Goal: Transaction & Acquisition: Purchase product/service

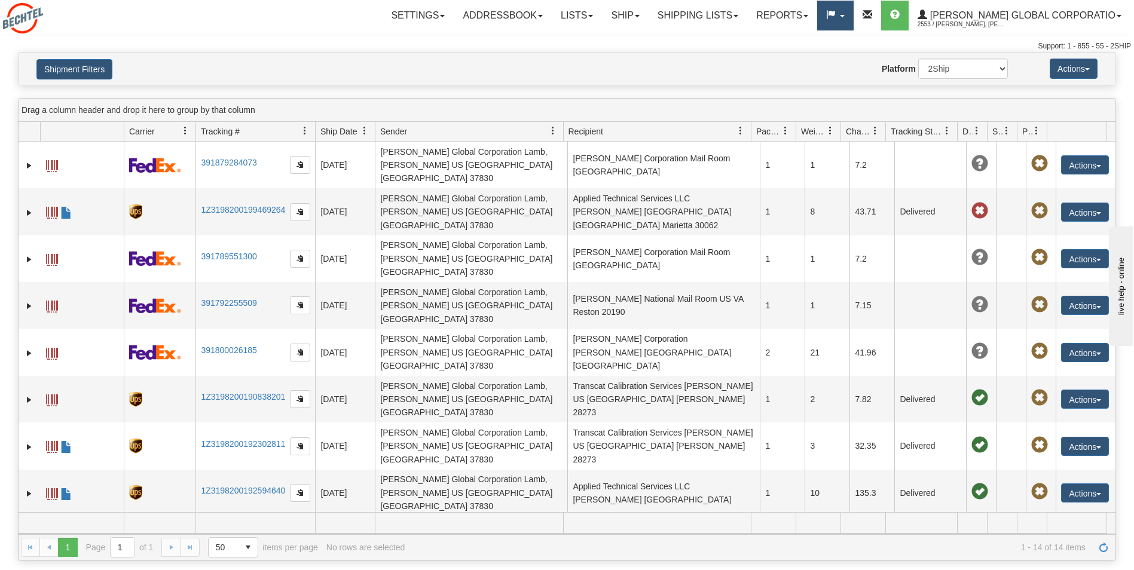
scroll to position [98, 0]
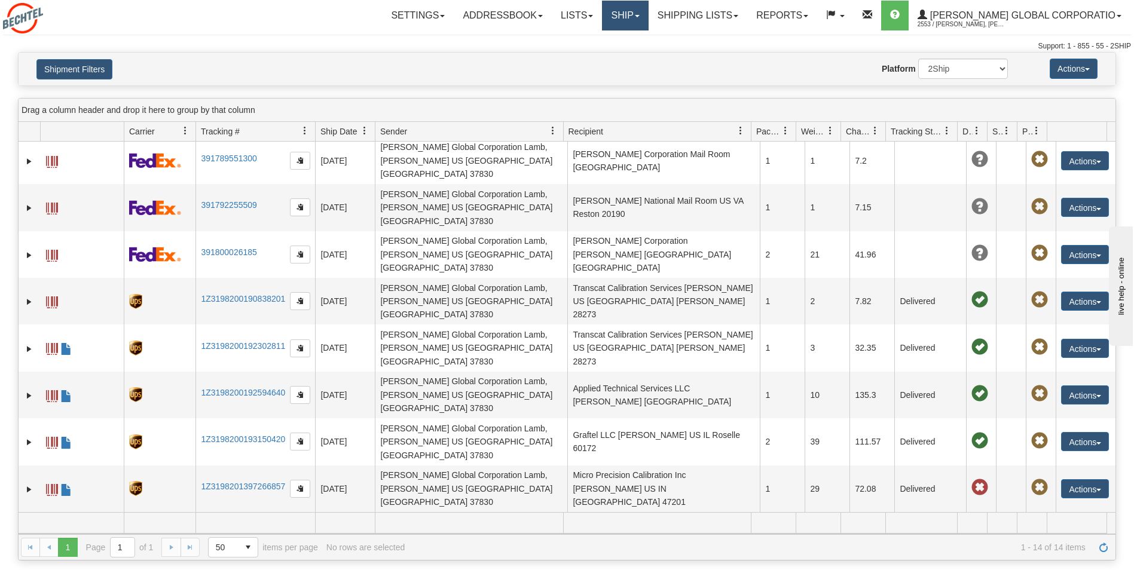
click at [648, 14] on link "Ship" at bounding box center [625, 16] width 46 height 30
click at [611, 44] on span "Ship Screen" at bounding box center [587, 42] width 45 height 10
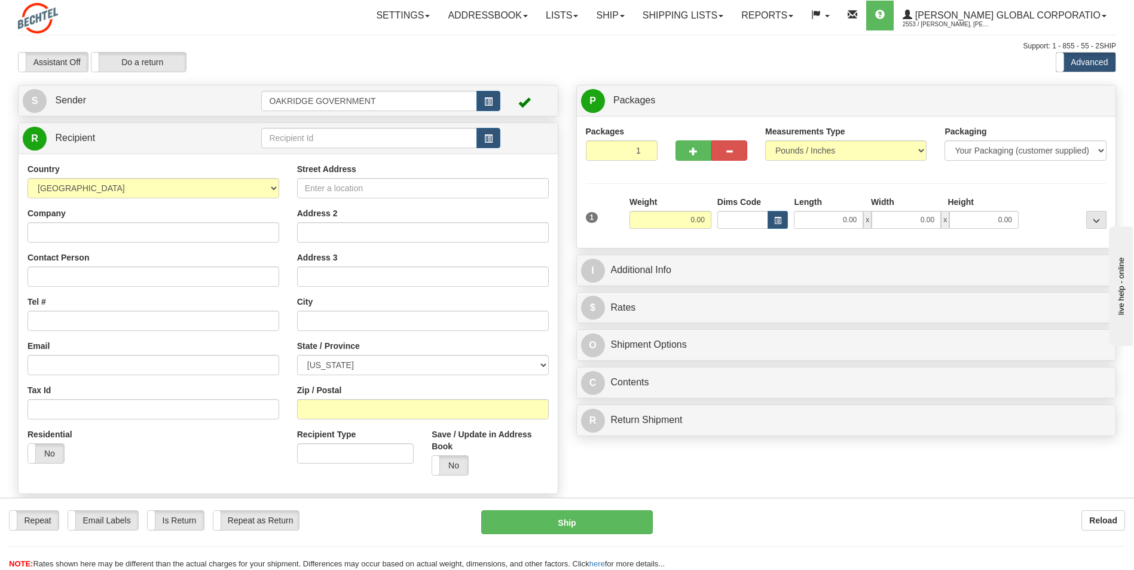
drag, startPoint x: 218, startPoint y: 25, endPoint x: 219, endPoint y: 36, distance: 10.8
click at [218, 29] on div "Settings Shipping Preferences Fields Preferences New Store Connections Addressb…" at bounding box center [662, 16] width 905 height 30
click at [343, 191] on input "Street Address" at bounding box center [423, 188] width 252 height 20
type input "[STREET_ADDRESS]"
type input "s"
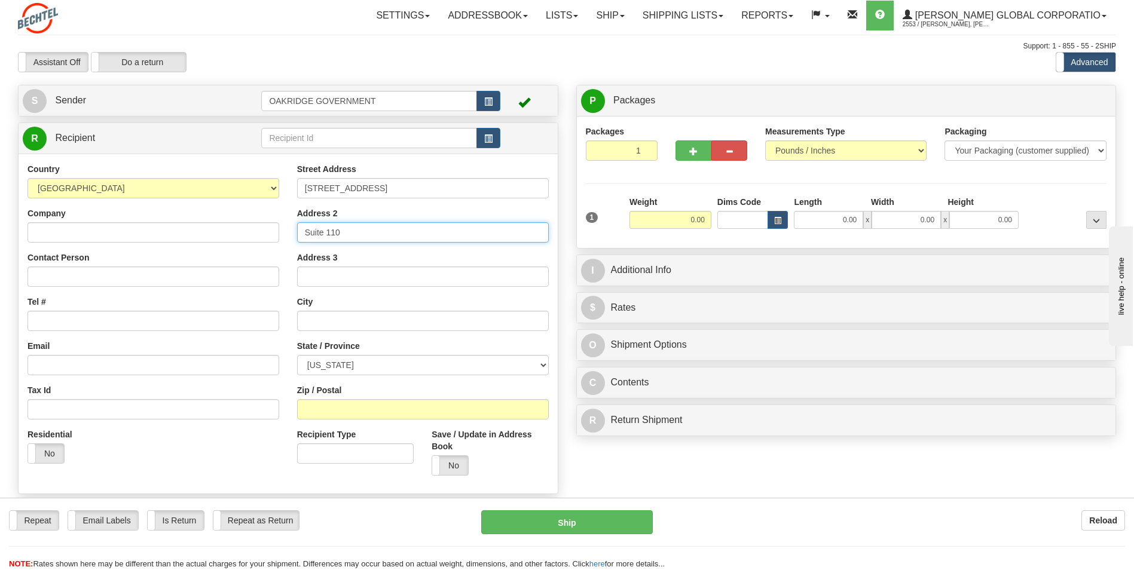
type input "Suite 110"
type input "Reston"
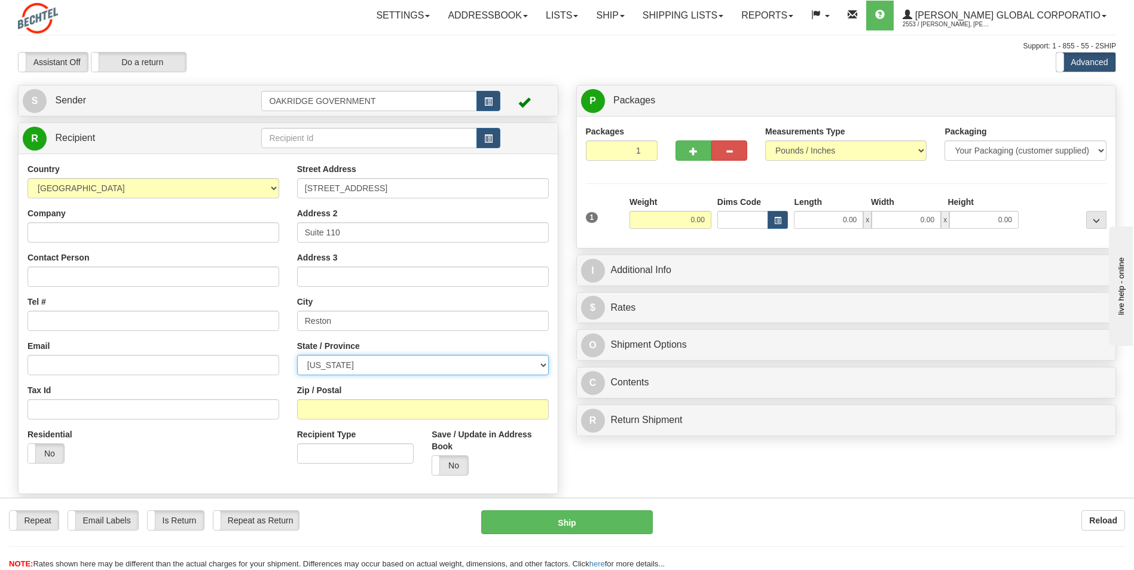
select select "VA"
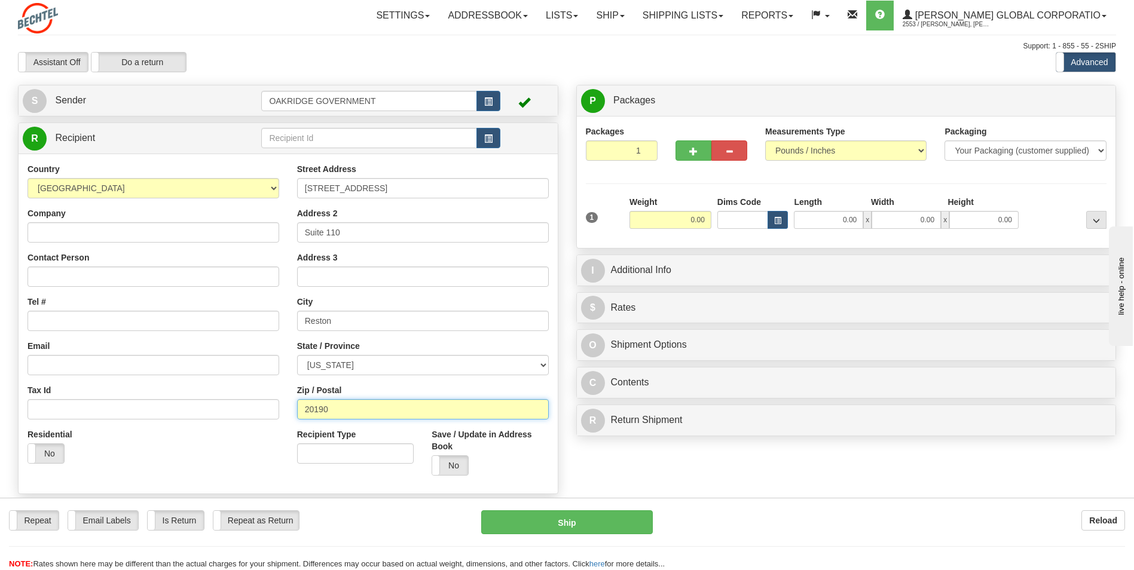
type input "20190"
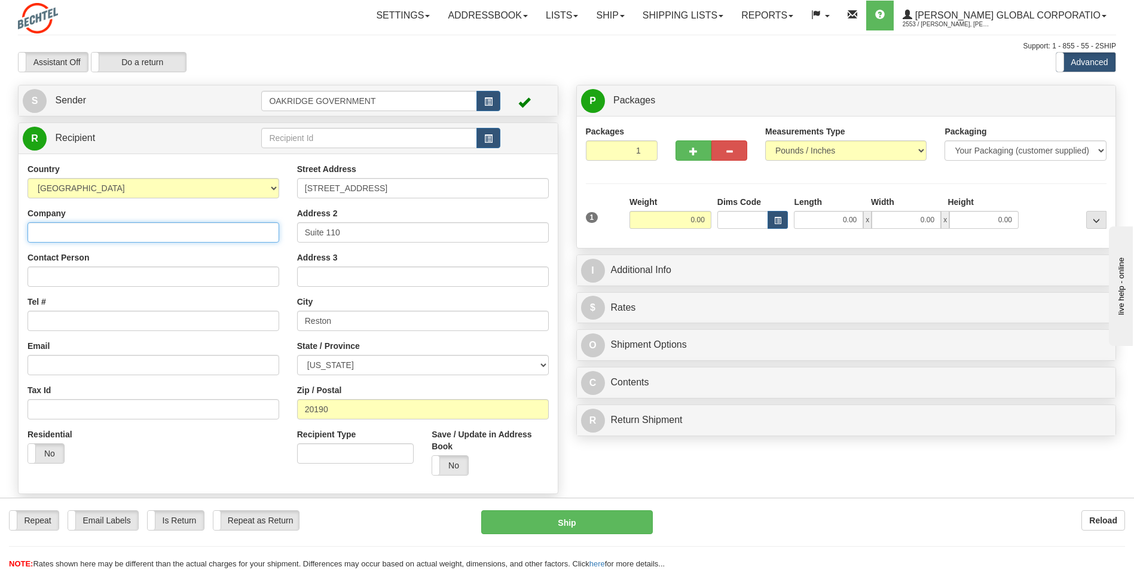
click at [75, 228] on input "Company" at bounding box center [153, 232] width 252 height 20
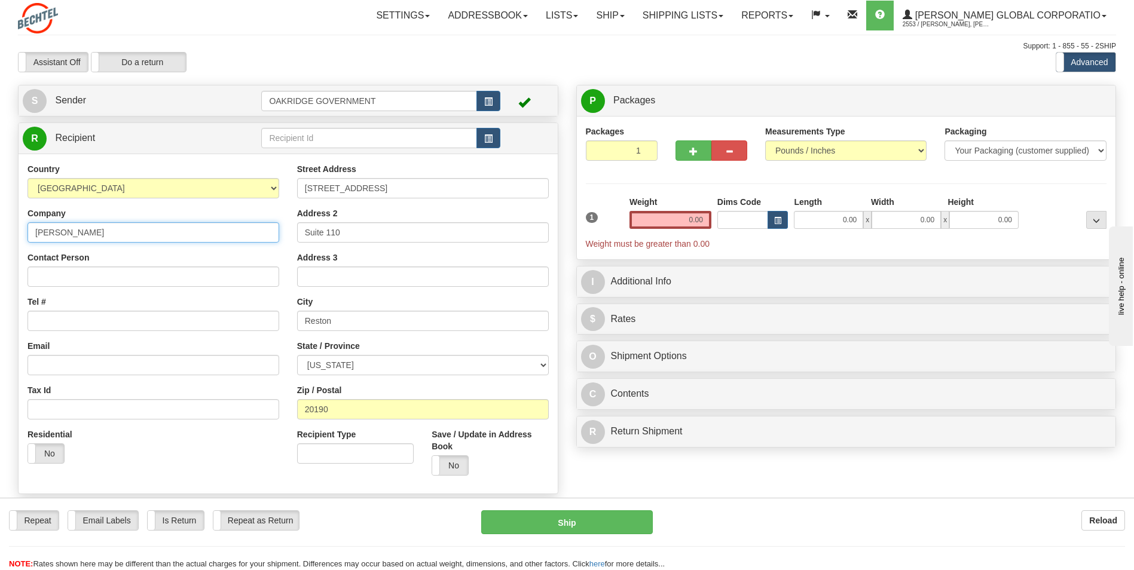
type input "[PERSON_NAME]"
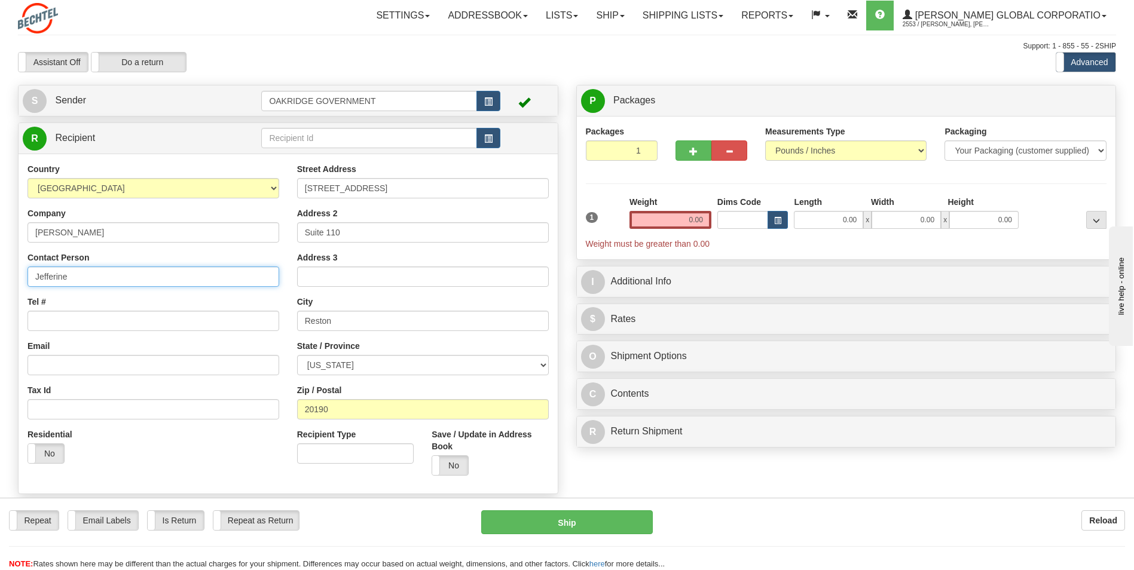
type input "[PERSON_NAME]"
drag, startPoint x: 109, startPoint y: 300, endPoint x: 103, endPoint y: 302, distance: 6.8
click at [109, 300] on div "Tel #" at bounding box center [153, 313] width 252 height 35
click at [72, 316] on input "Tel #" at bounding box center [153, 321] width 252 height 20
type input "5712625904"
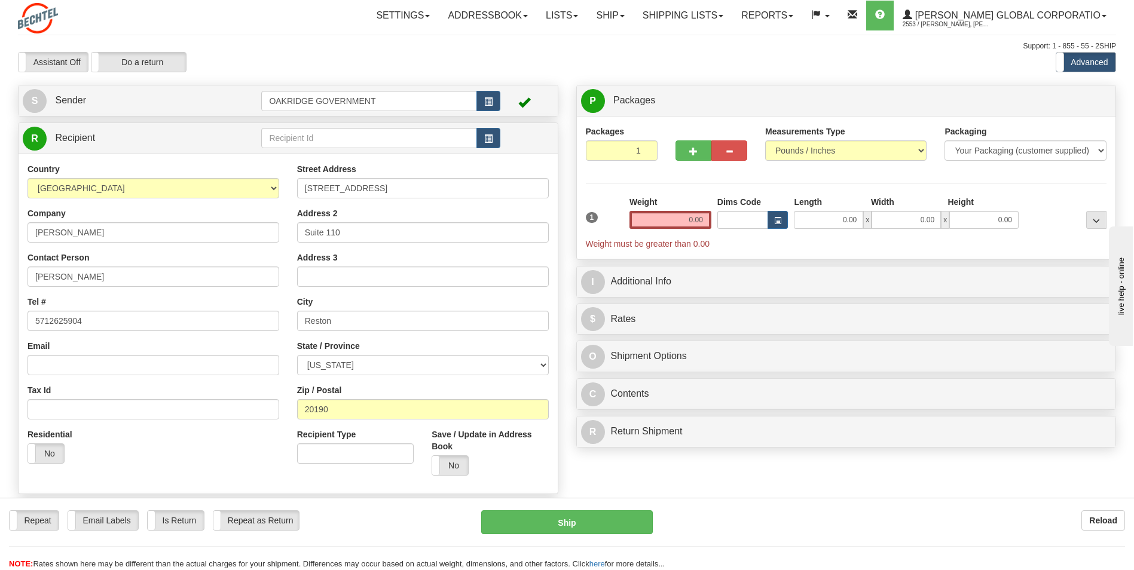
click at [81, 338] on div "Country [GEOGRAPHIC_DATA] [GEOGRAPHIC_DATA] [GEOGRAPHIC_DATA] [GEOGRAPHIC_DATA]…" at bounding box center [154, 318] width 270 height 310
click at [687, 219] on input "0.00" at bounding box center [670, 220] width 82 height 18
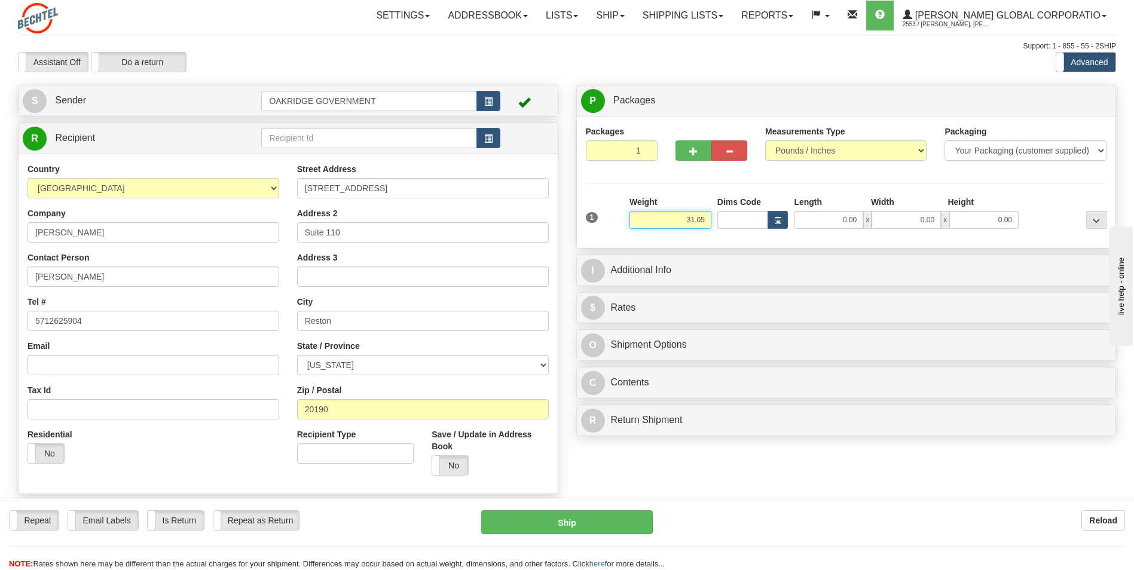
type input "31.05"
click at [823, 219] on input "0.00" at bounding box center [828, 220] width 69 height 18
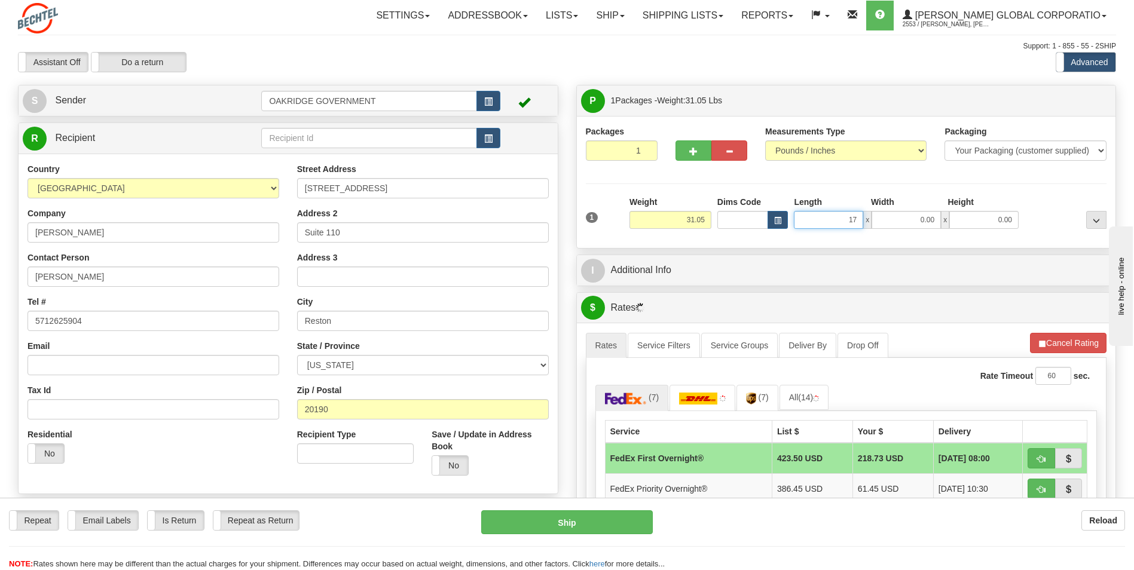
type input "17.00"
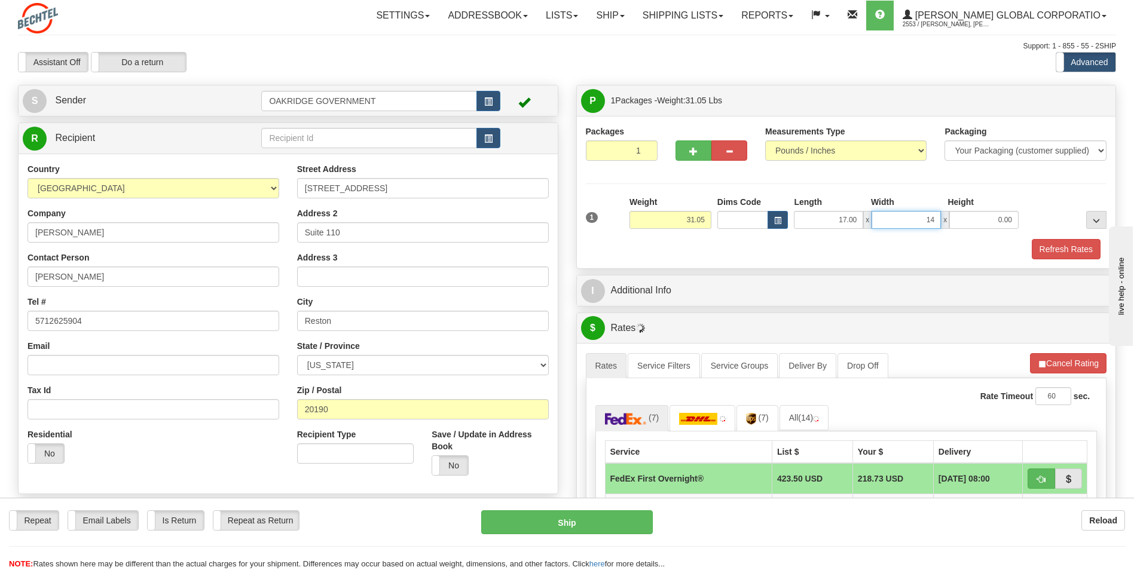
type input "14.00"
type input "11.00"
click at [768, 247] on div "Refresh Rates" at bounding box center [846, 249] width 527 height 20
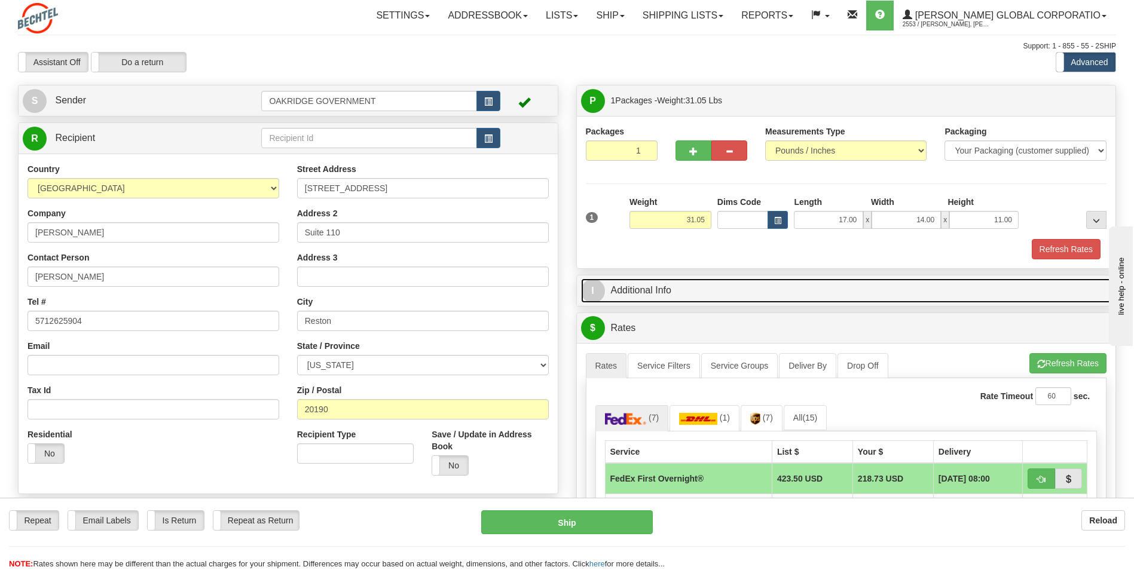
click at [692, 287] on link "I Additional Info" at bounding box center [846, 291] width 531 height 25
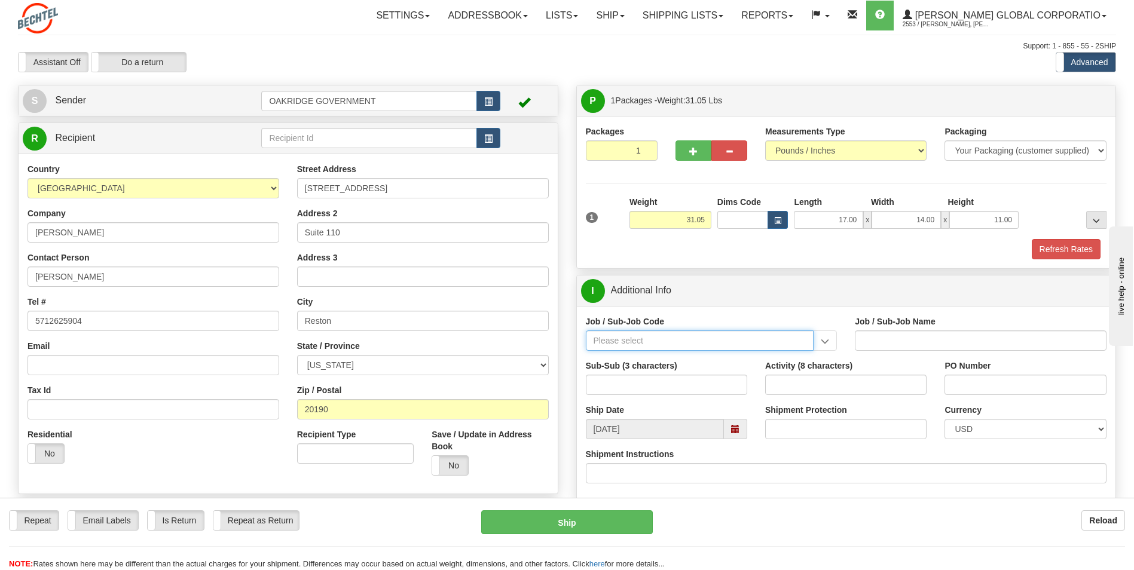
click at [619, 341] on input "Job / Sub-Job Code" at bounding box center [700, 341] width 228 height 20
click at [613, 360] on div "50425-000" at bounding box center [697, 359] width 216 height 13
type input "50425-000"
type input "FACILITIES [GEOGRAPHIC_DATA]. - FACILITIES [GEOGRAPHIC_DATA] O"
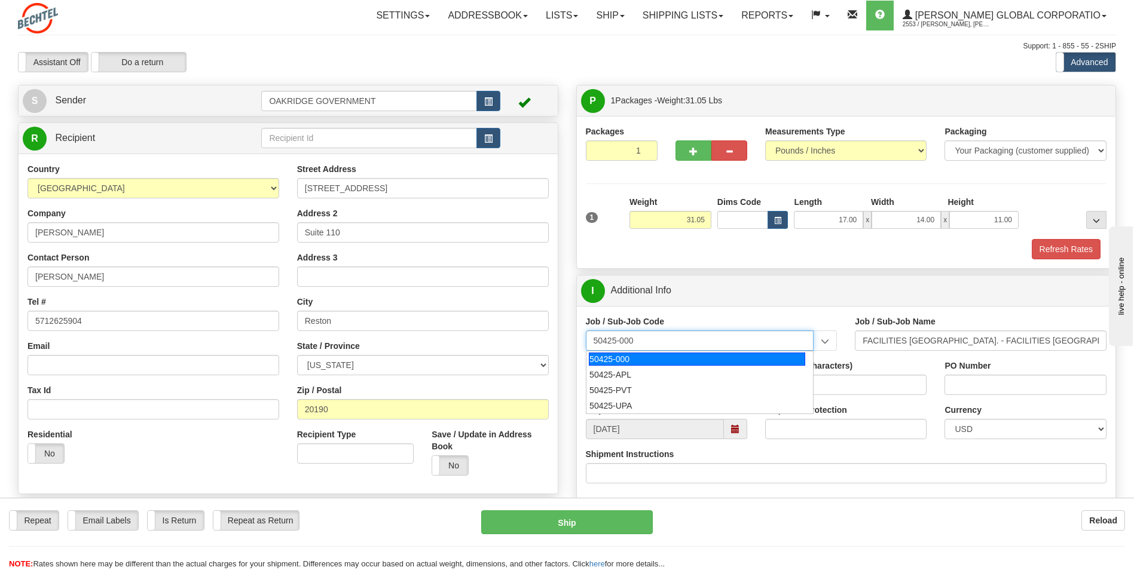
type input "50425-000"
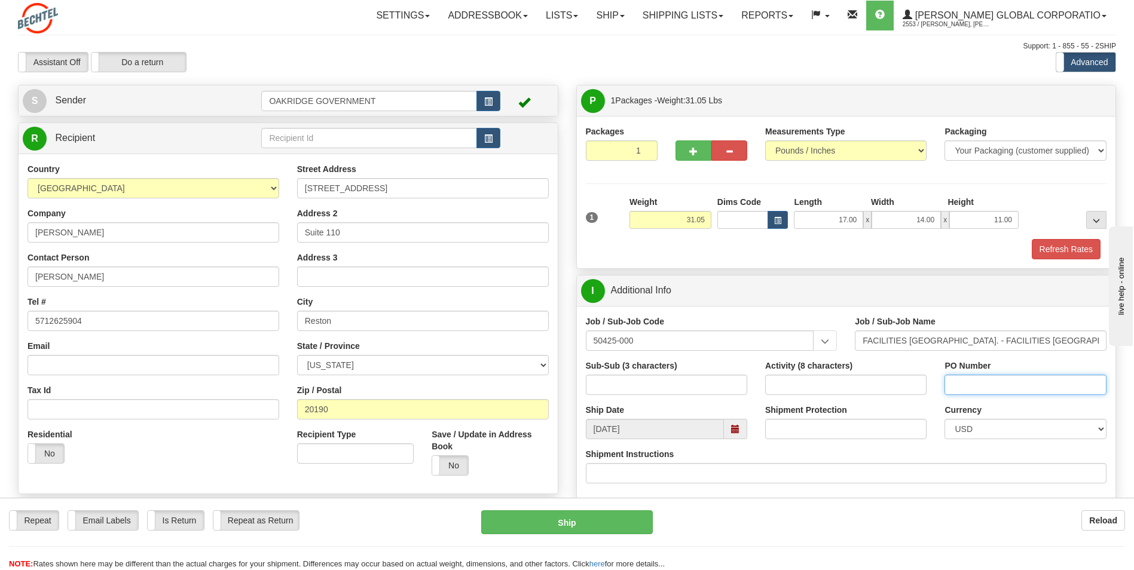
click at [998, 384] on input "PO Number" at bounding box center [1024, 385] width 161 height 20
type input "50425-000-MSS"
click at [922, 406] on div "Shipment Protection" at bounding box center [845, 421] width 161 height 35
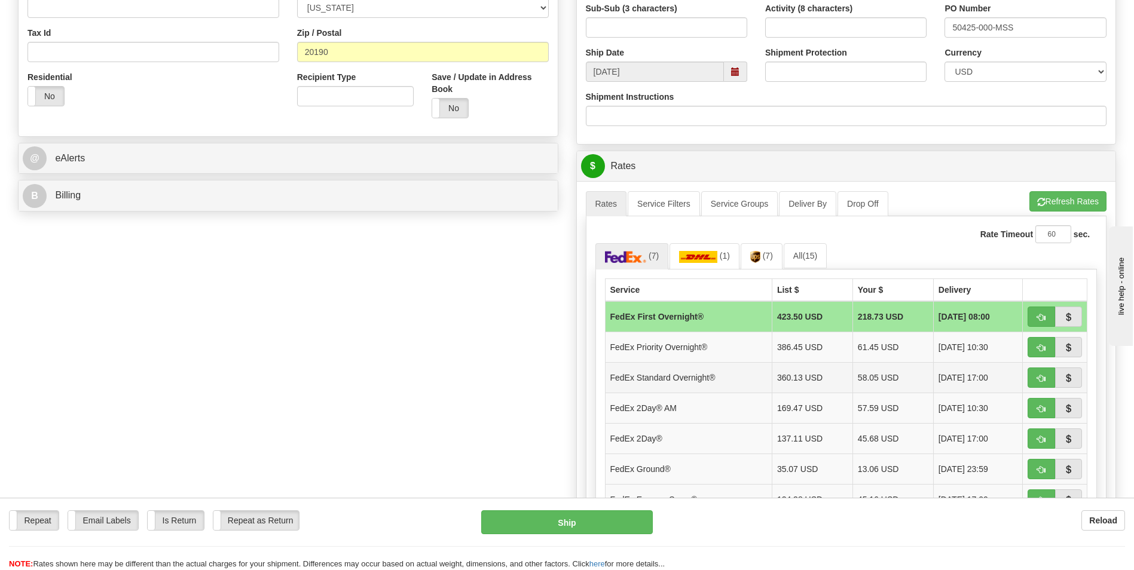
scroll to position [359, 0]
click at [626, 249] on link "(7)" at bounding box center [632, 255] width 74 height 26
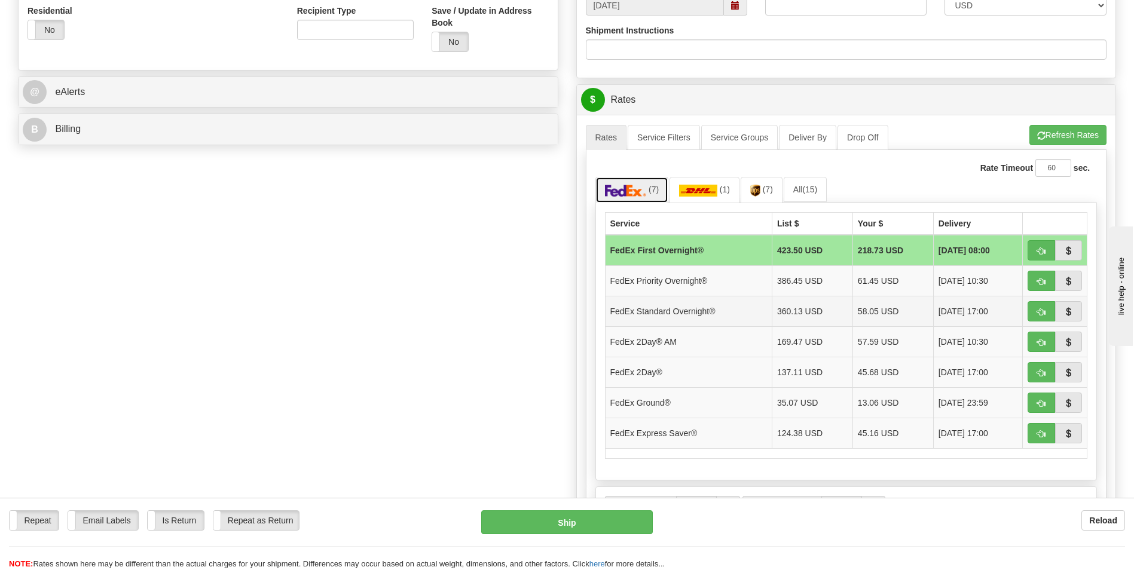
scroll to position [478, 0]
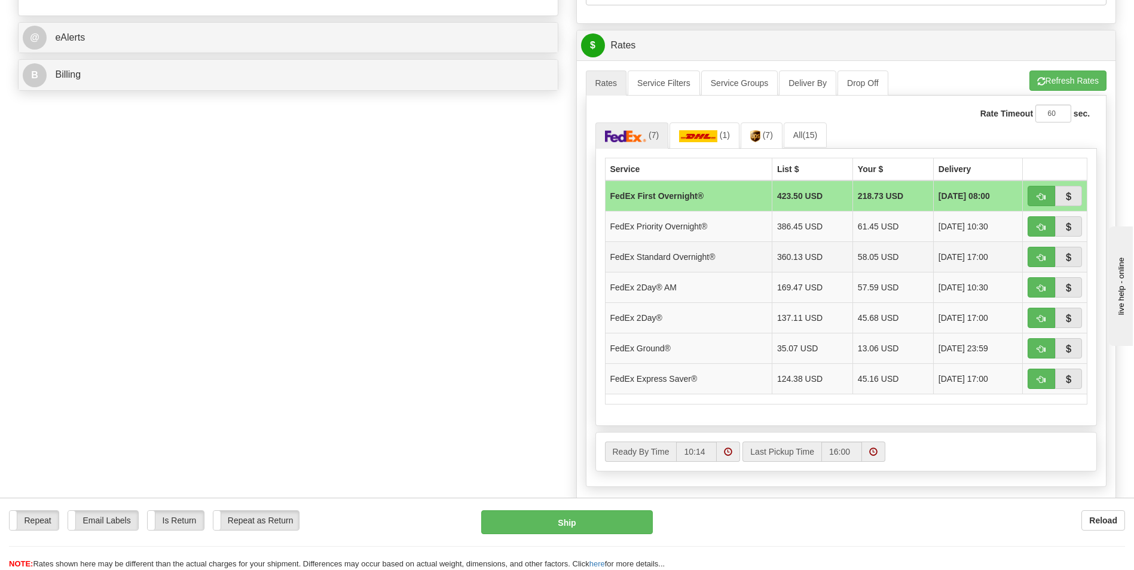
click at [649, 247] on td "FedEx Standard Overnight®" at bounding box center [688, 256] width 167 height 30
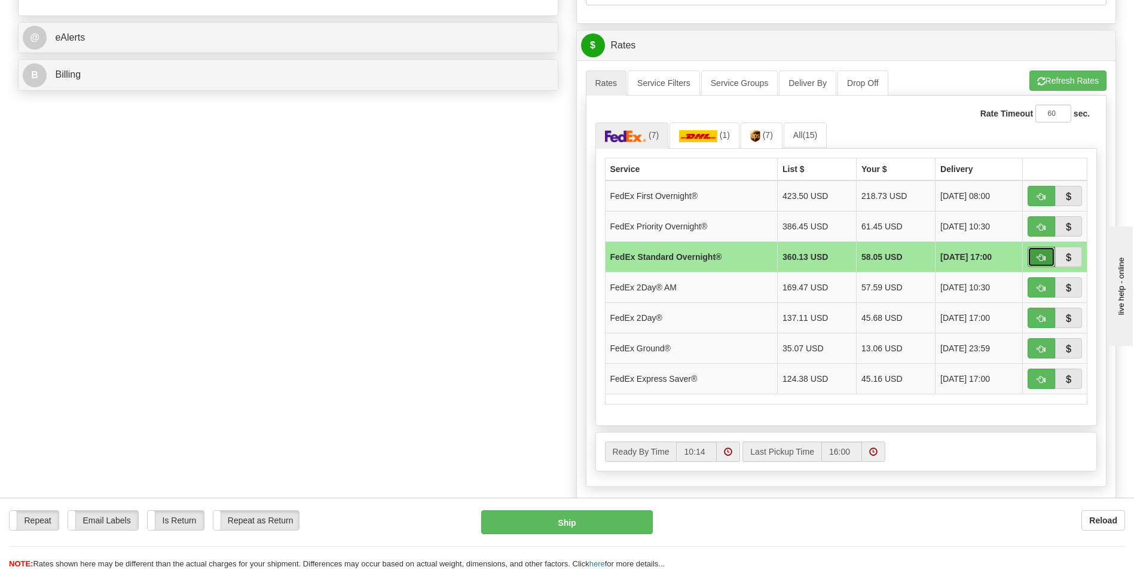
click at [1041, 259] on span "button" at bounding box center [1041, 258] width 8 height 8
type input "05"
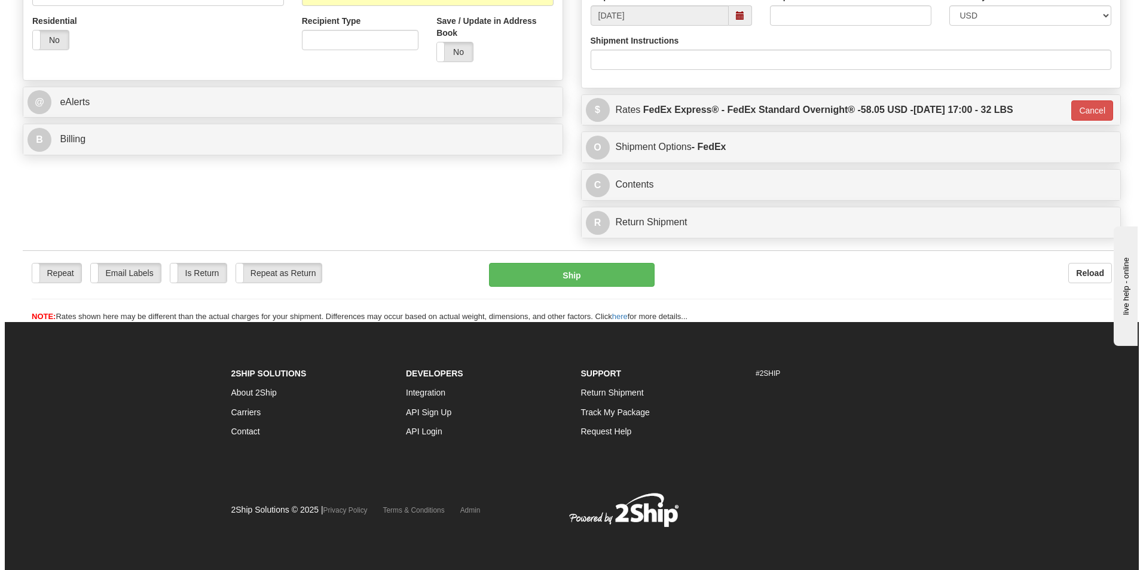
scroll to position [0, 0]
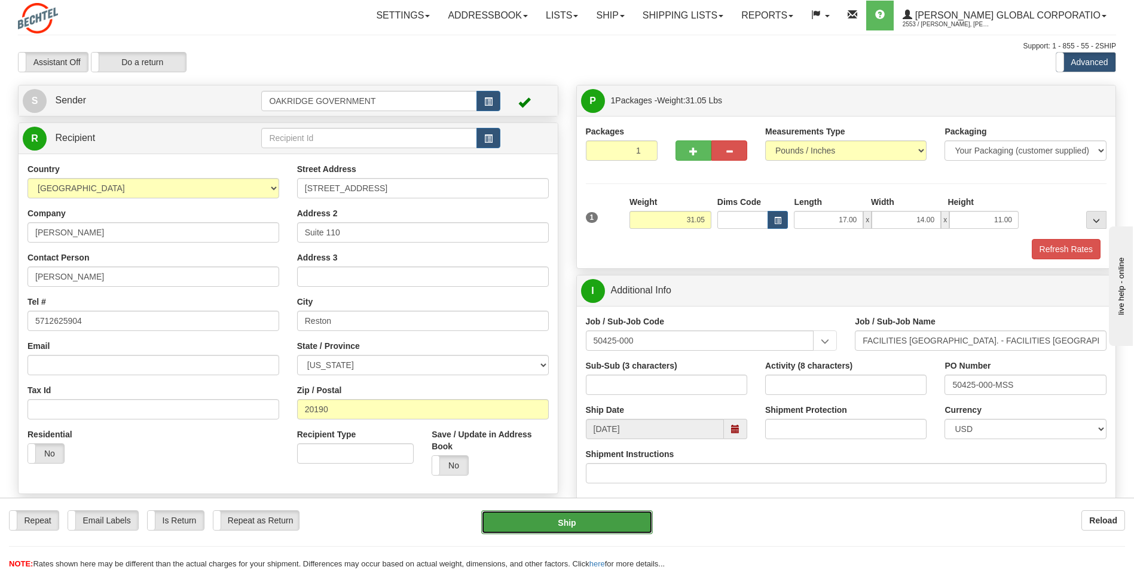
click at [534, 519] on button "Ship" at bounding box center [566, 522] width 171 height 24
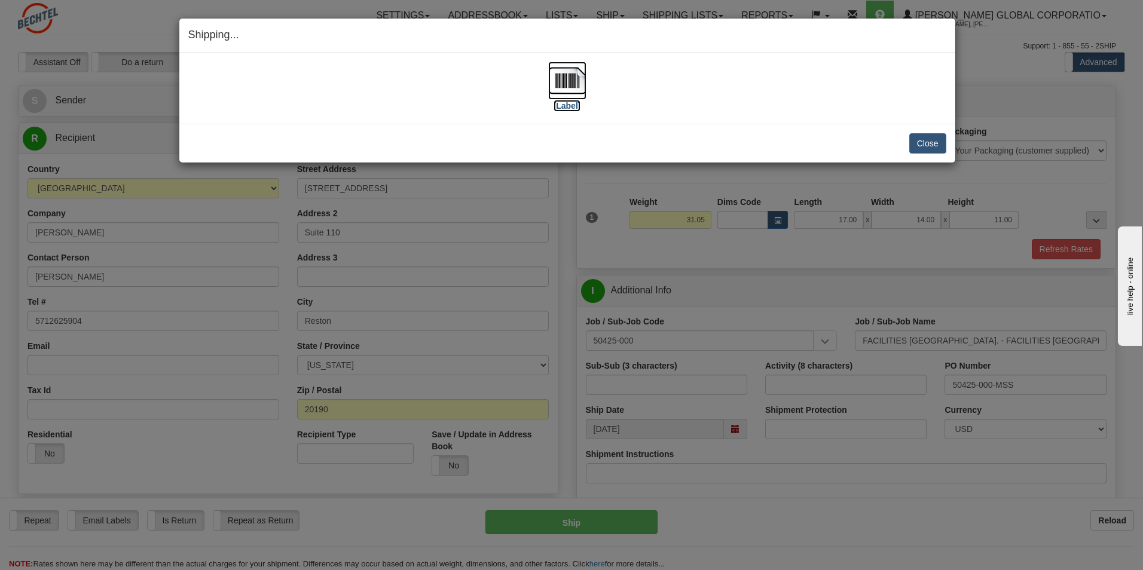
click at [571, 103] on label "[Label]" at bounding box center [567, 106] width 27 height 12
